Goal: Check status: Check status

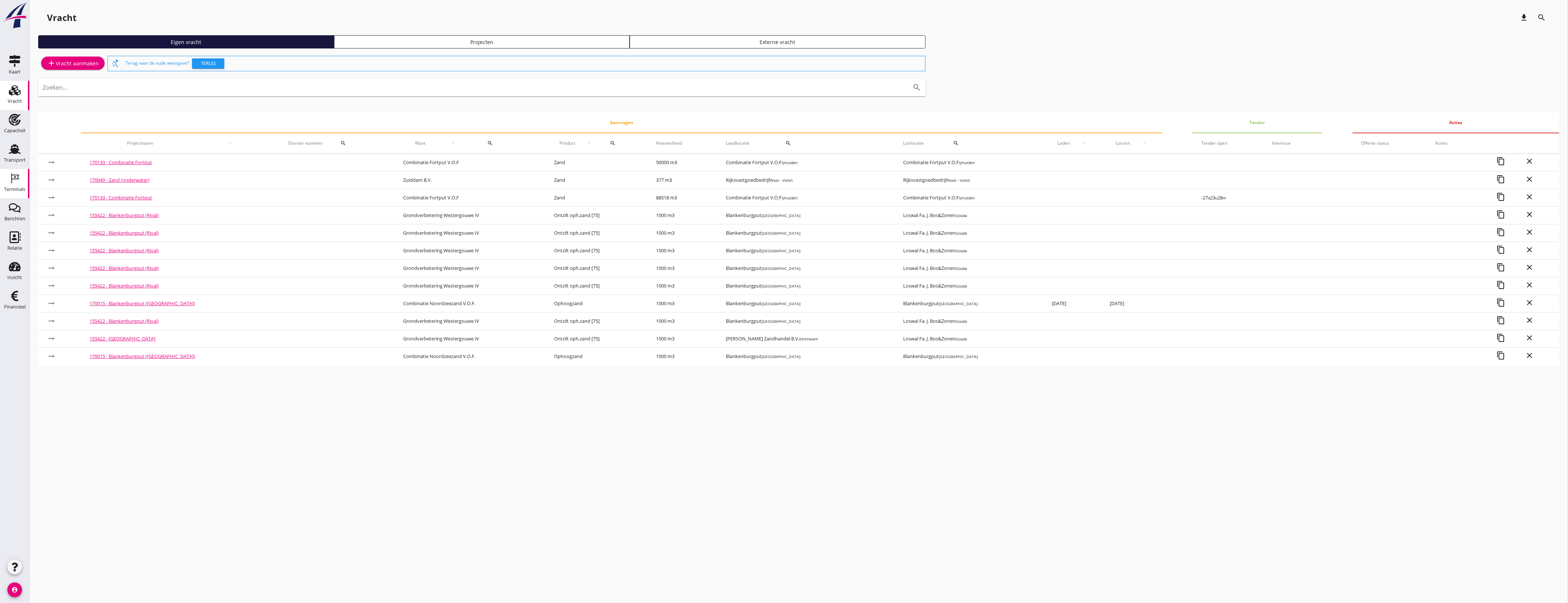
click at [21, 177] on div "Terminals" at bounding box center [15, 179] width 17 height 12
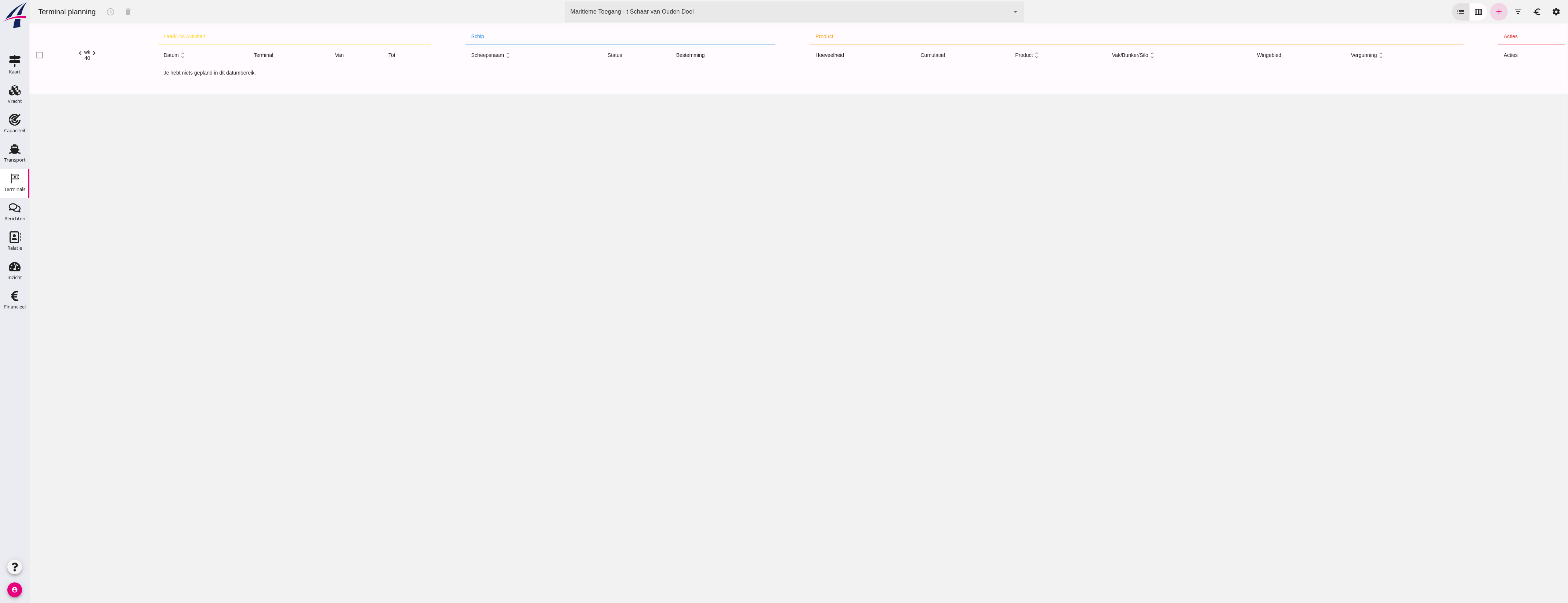
click at [743, 12] on div "Maritieme Toegang - t Schaar van Ouden Doel 453b08e2-5afb-49e8-a076-b9bc6000f457" at bounding box center [787, 12] width 445 height 21
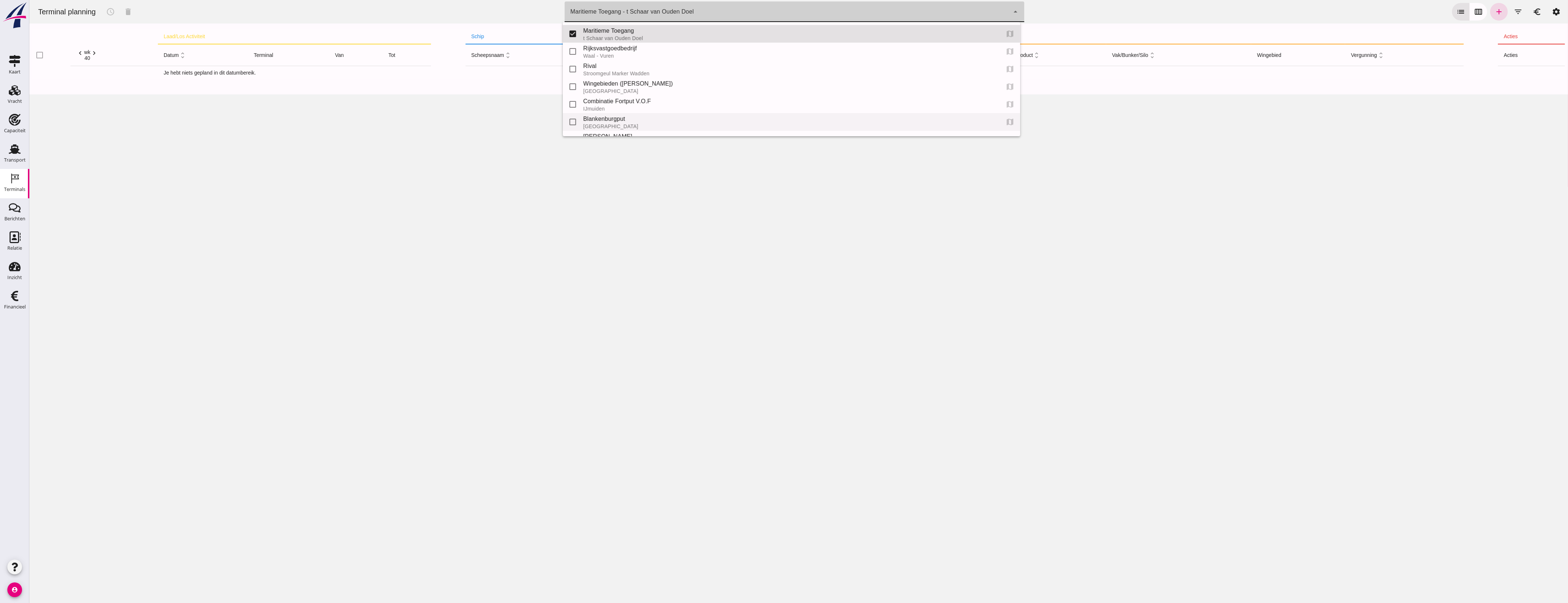
click at [618, 122] on div "Blankenburgput" at bounding box center [789, 119] width 411 height 9
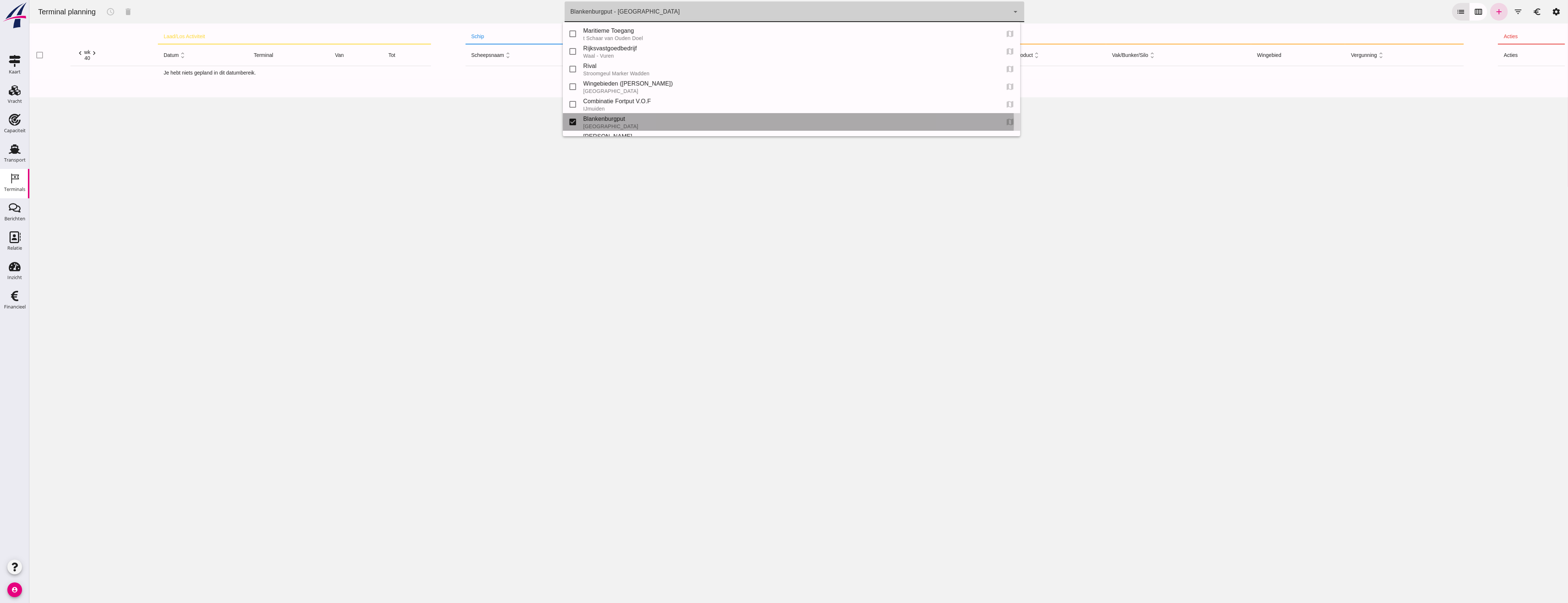
type input "e6c78bfd-e3f1-4bb9-b01e-b37ce3668b52"
checkbox input "false"
checkbox input "true"
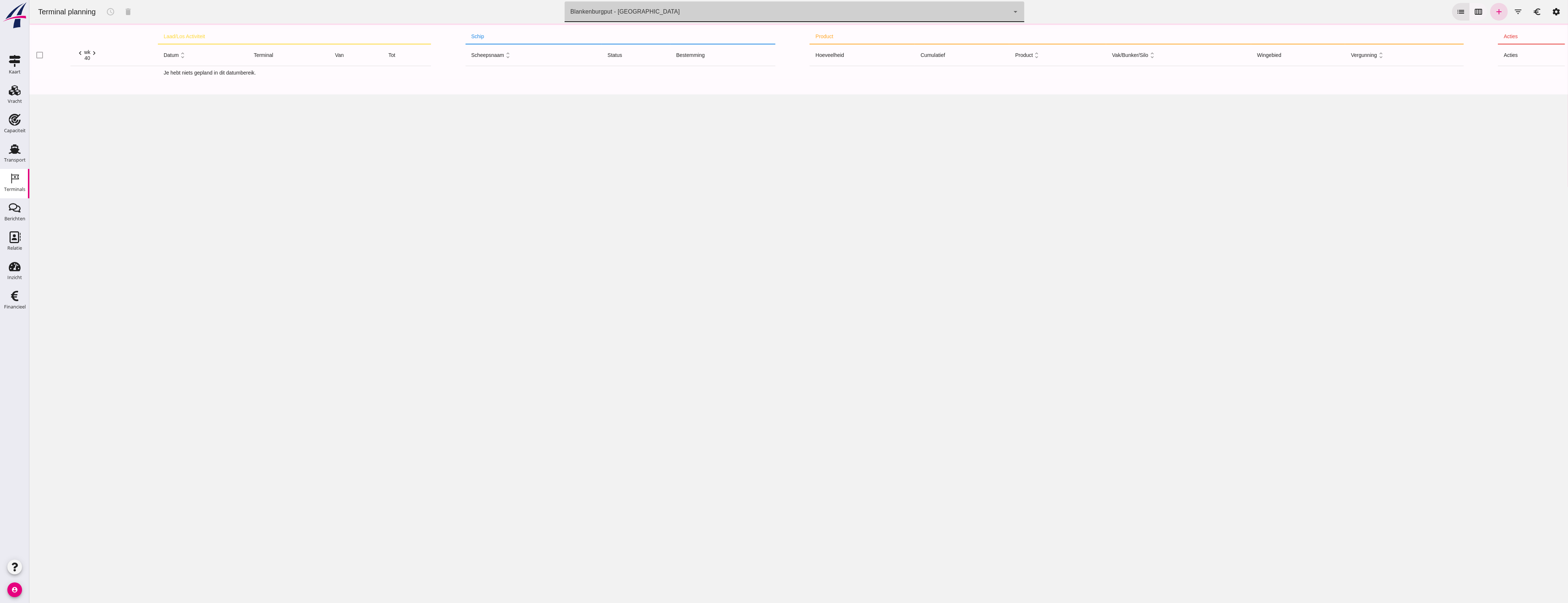
click at [1470, 6] on button "calendar_view_week" at bounding box center [1478, 11] width 17 height 17
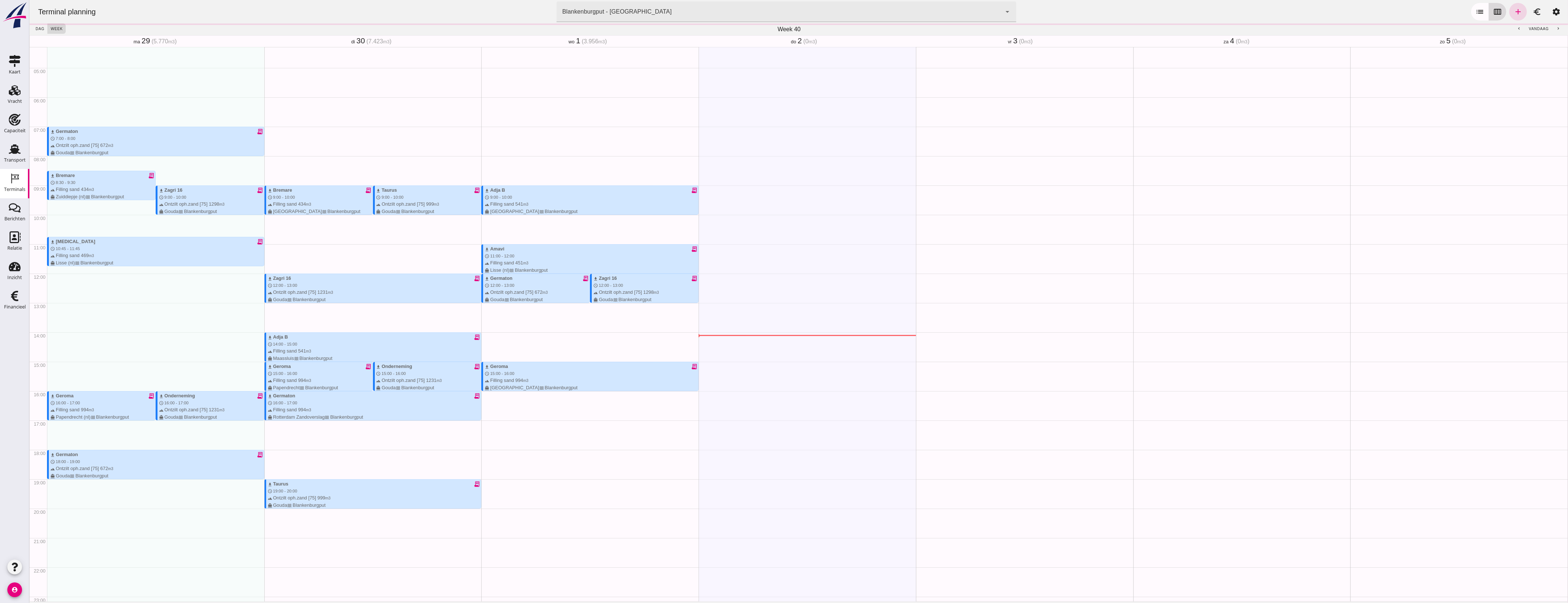
scroll to position [151, 0]
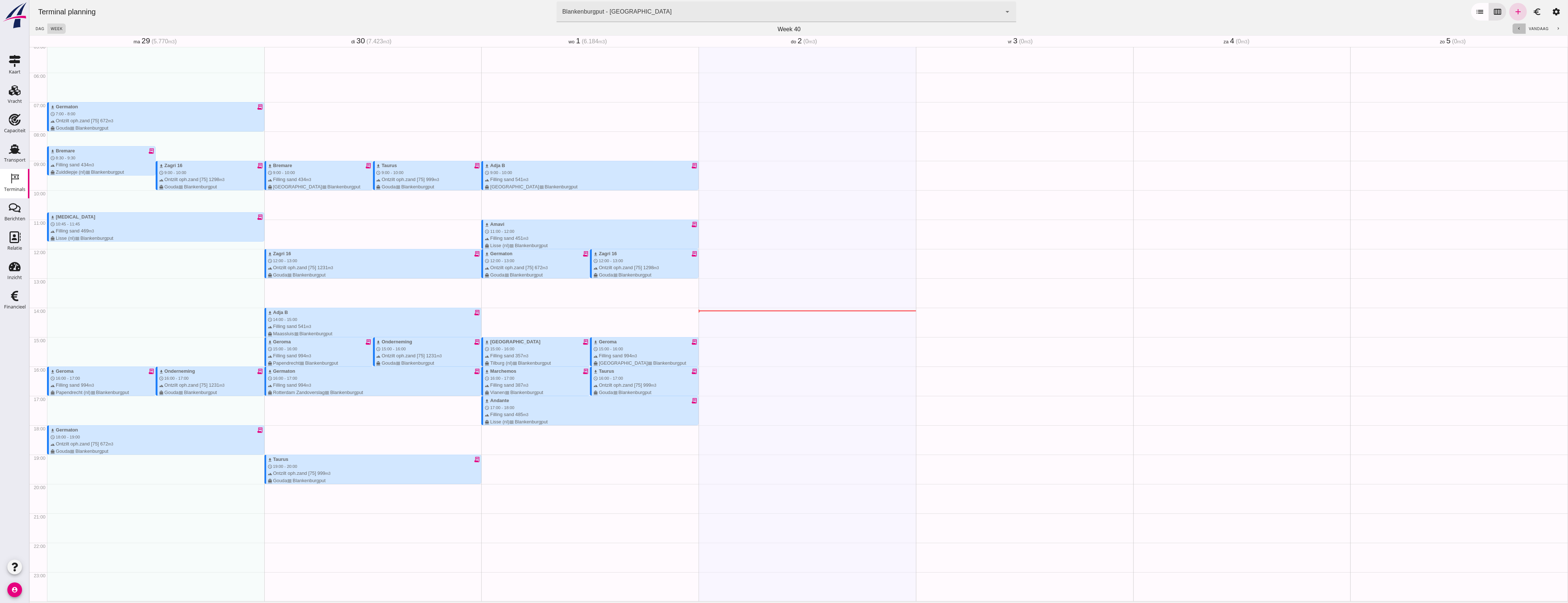
drag, startPoint x: 1515, startPoint y: 32, endPoint x: 1506, endPoint y: 55, distance: 24.7
click at [1503, 54] on div "dag week Week 40 chevron_left vandaag chevron_right [DATE] (5.770 m3 ) di 30 (7…" at bounding box center [799, 312] width 1539 height 578
click at [1517, 29] on icon "chevron_left" at bounding box center [1520, 29] width 5 height 5
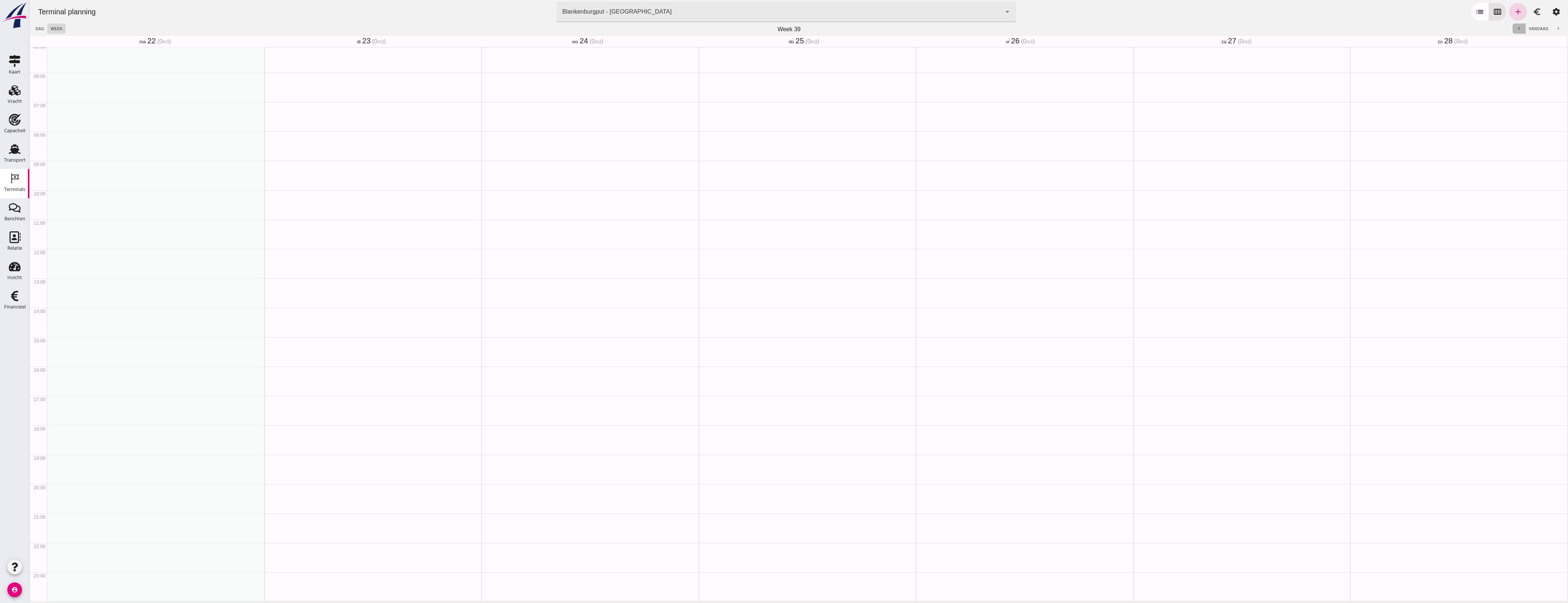
click at [1517, 29] on icon "chevron_left" at bounding box center [1520, 29] width 5 height 5
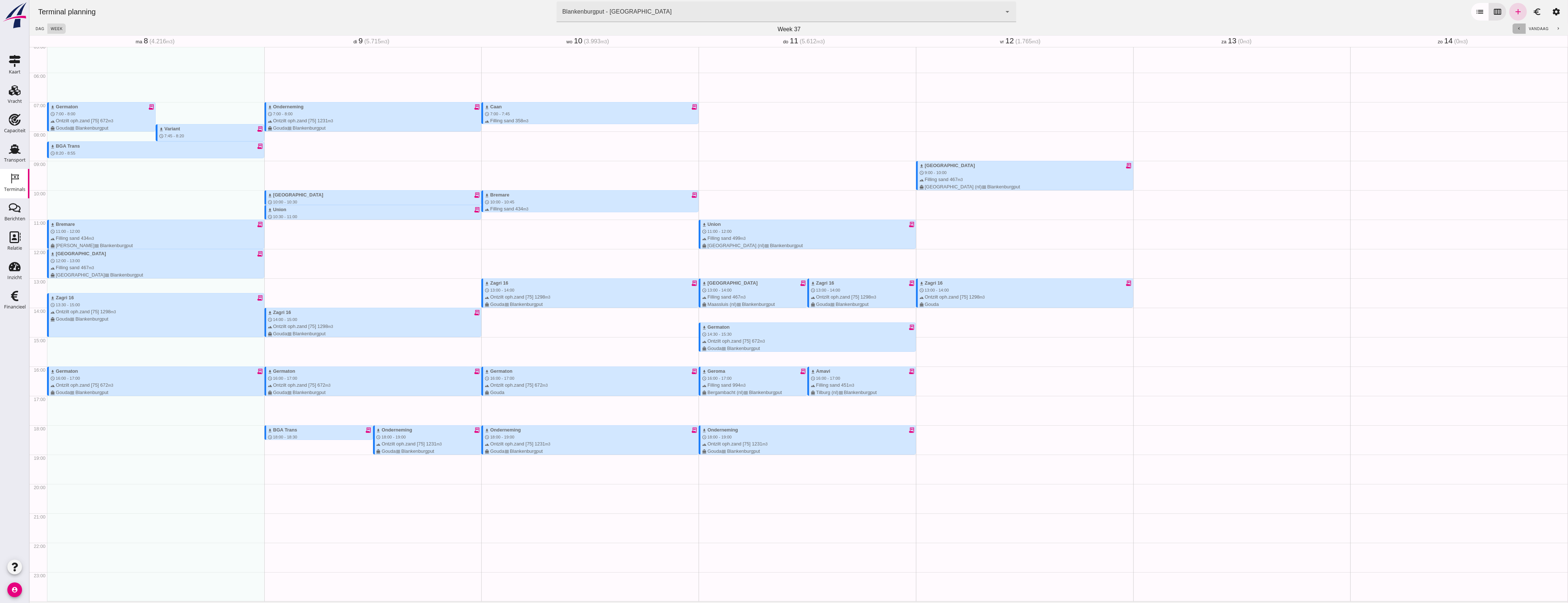
click at [1513, 32] on button "chevron_left" at bounding box center [1519, 28] width 13 height 10
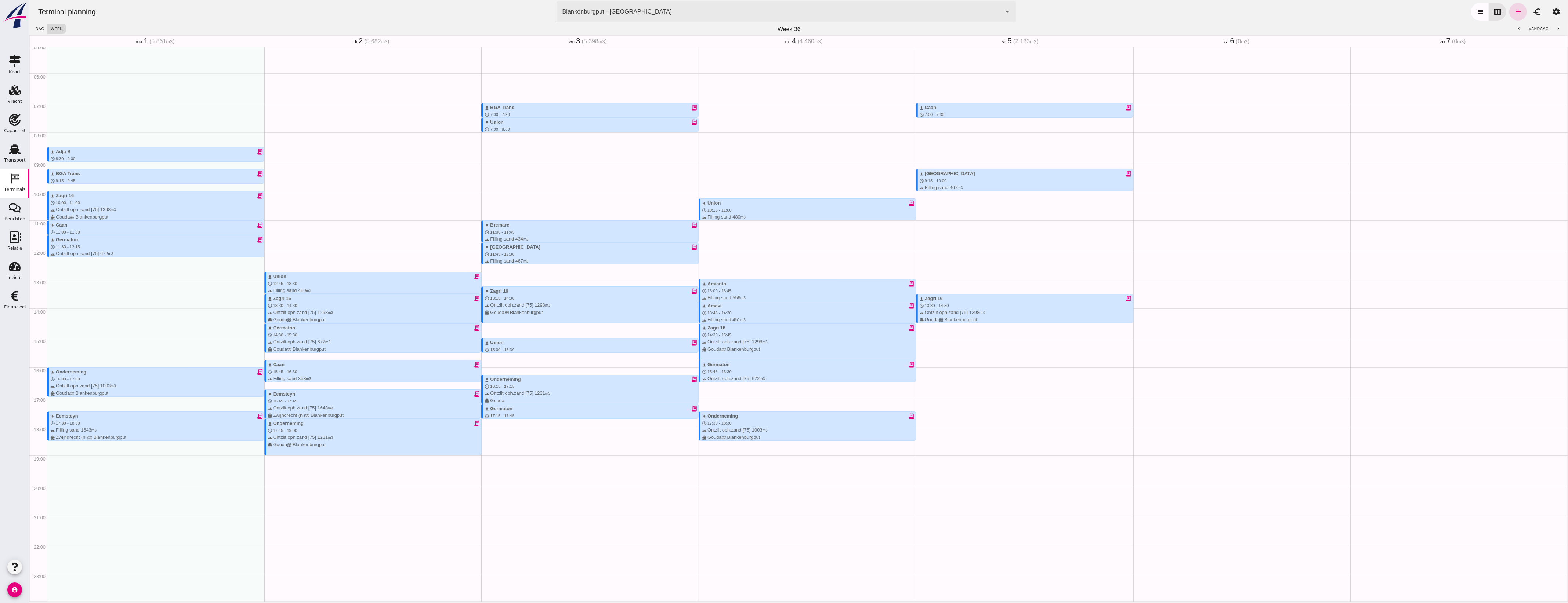
scroll to position [150, 0]
click at [528, 234] on div "download Bremare receipt_long schedule 11:00 - 11:45 terrain Filling sand 434 m…" at bounding box center [592, 236] width 214 height 28
click at [552, 232] on div "download Bremare receipt_long schedule 11:00 - 11:45 terrain Filling sand 434 m…" at bounding box center [592, 236] width 214 height 28
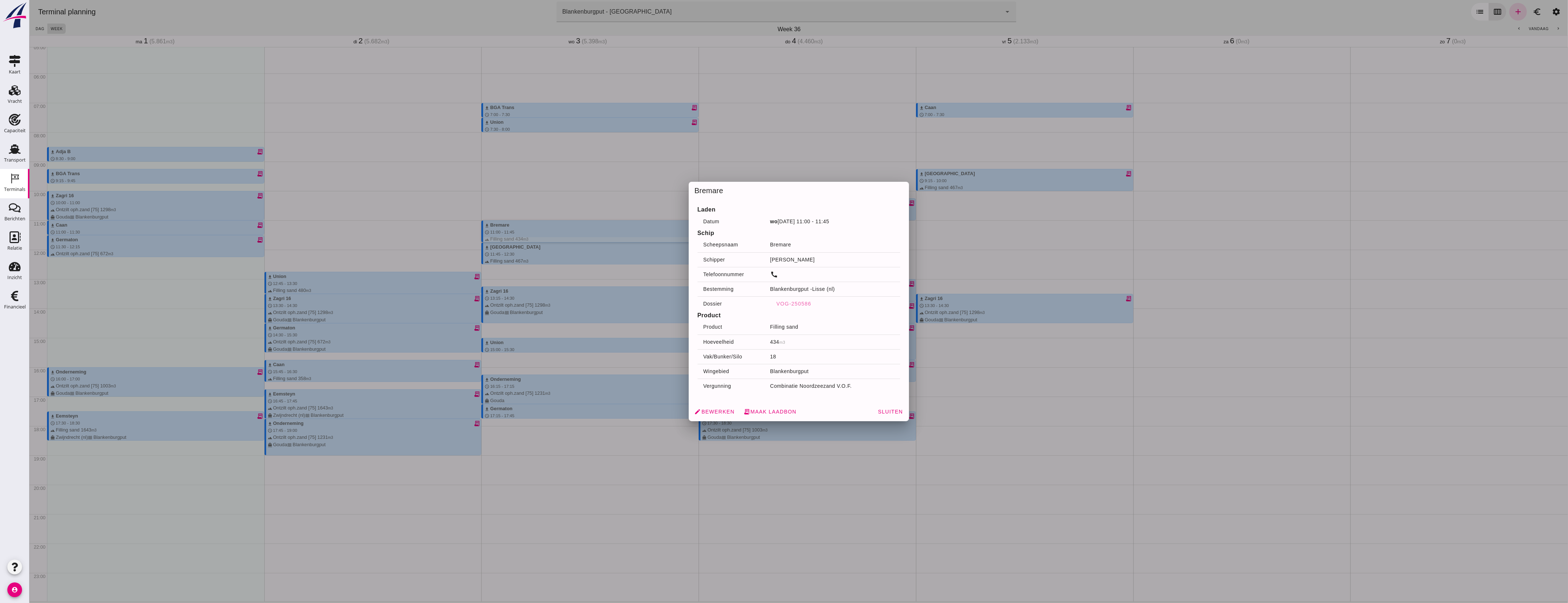
click at [673, 547] on div at bounding box center [799, 301] width 1539 height 603
